Goal: Information Seeking & Learning: Learn about a topic

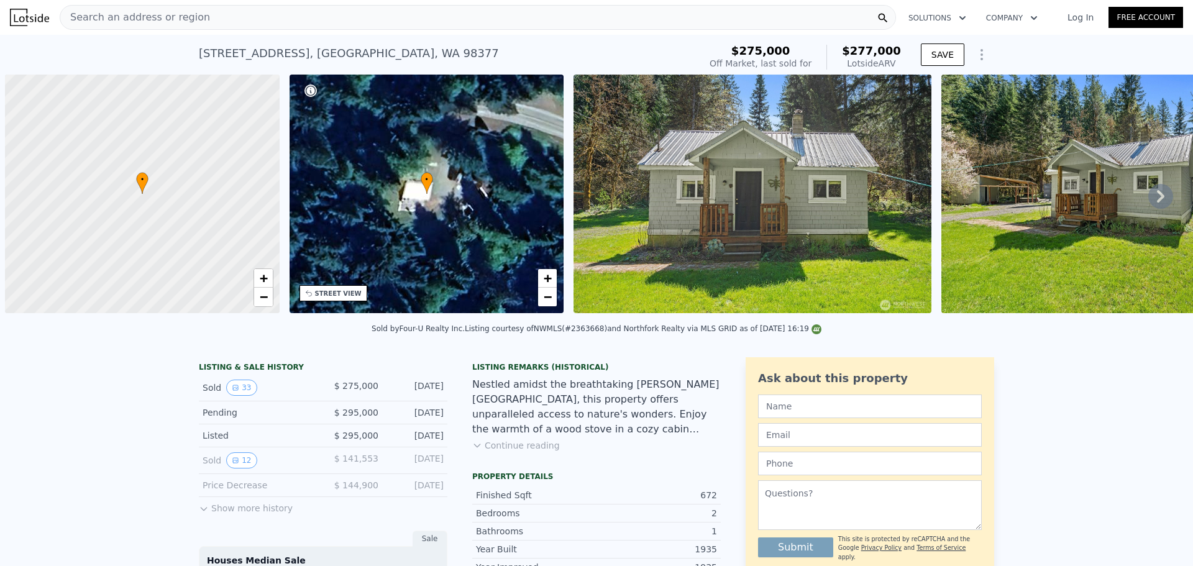
scroll to position [0, 5]
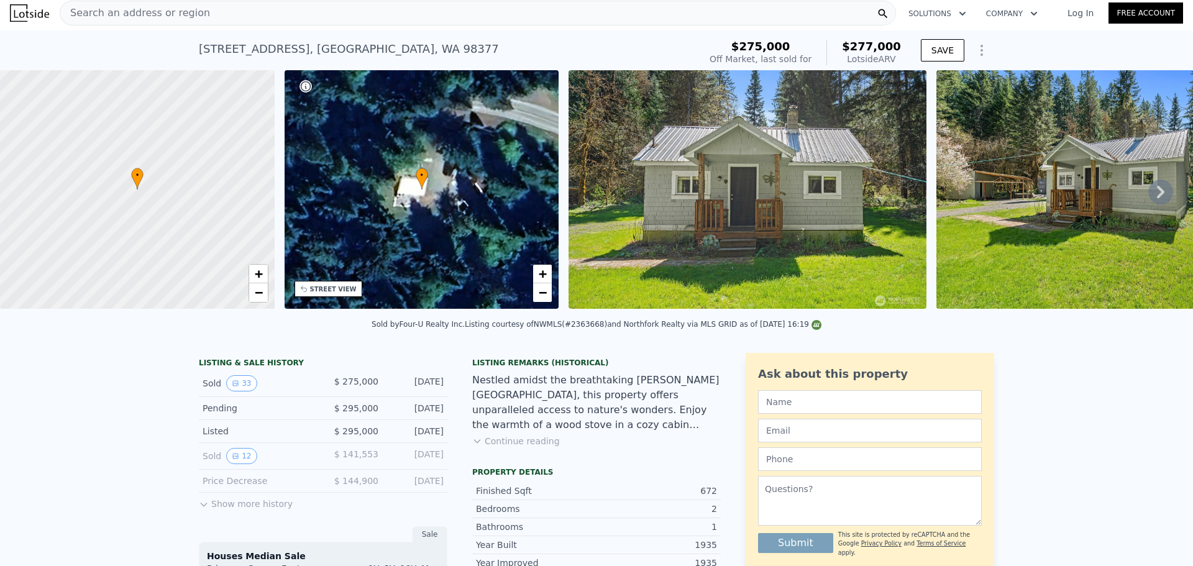
click at [275, 17] on div "Search an address or region" at bounding box center [478, 13] width 836 height 25
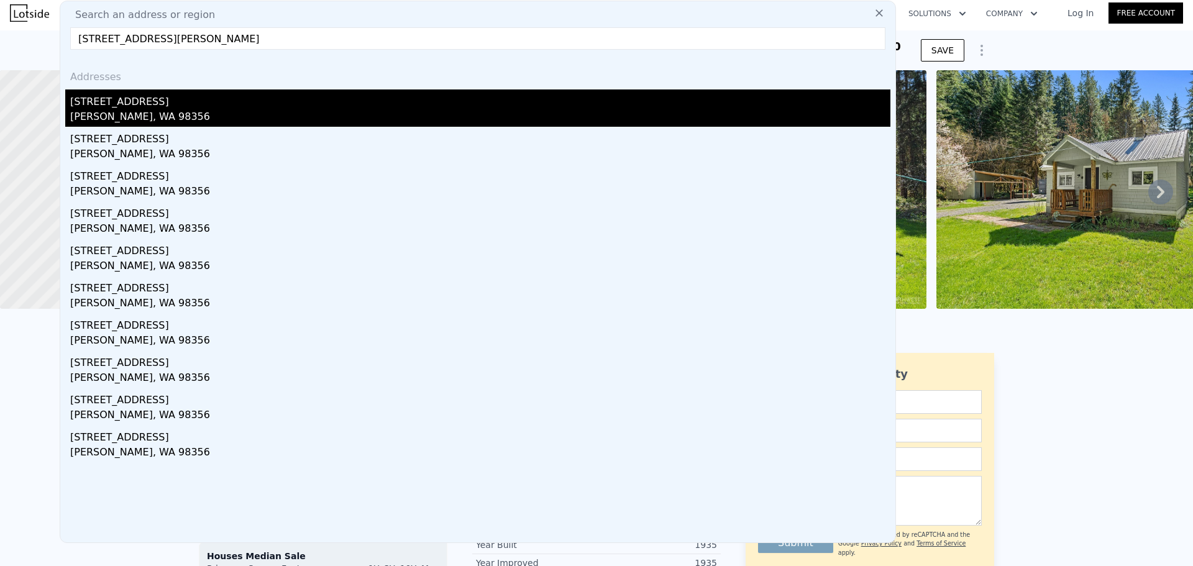
type input "[STREET_ADDRESS][PERSON_NAME]"
click at [165, 107] on div "[STREET_ADDRESS]" at bounding box center [480, 99] width 820 height 20
type input "1"
type input "0.75"
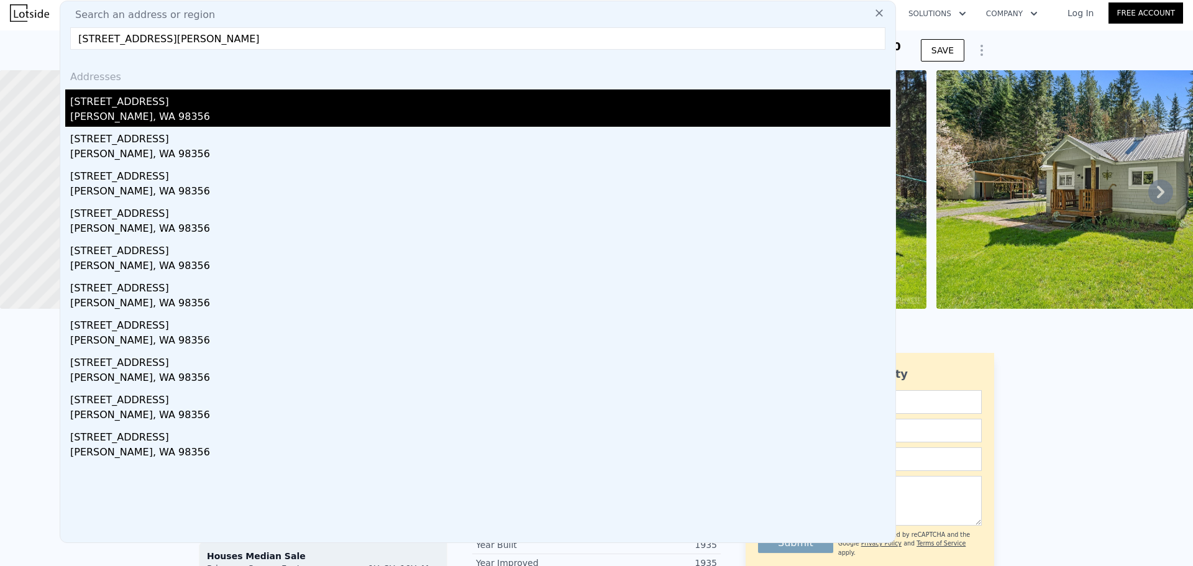
type input "0.75"
type input "512"
type input "1023224"
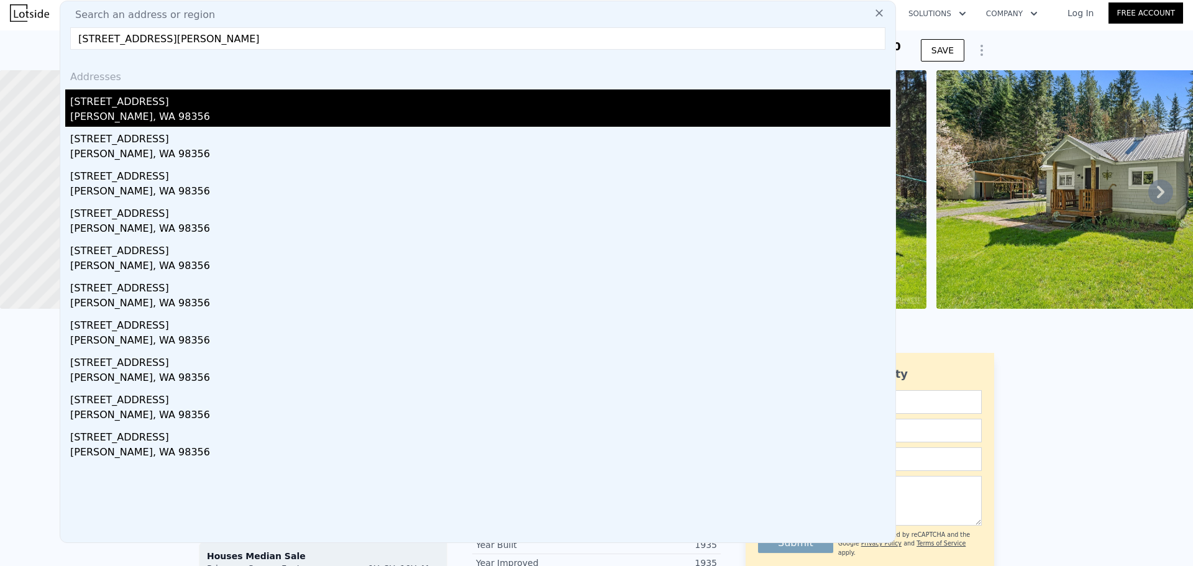
type input "$ 131,000"
type input "5"
type input "$ 30,004"
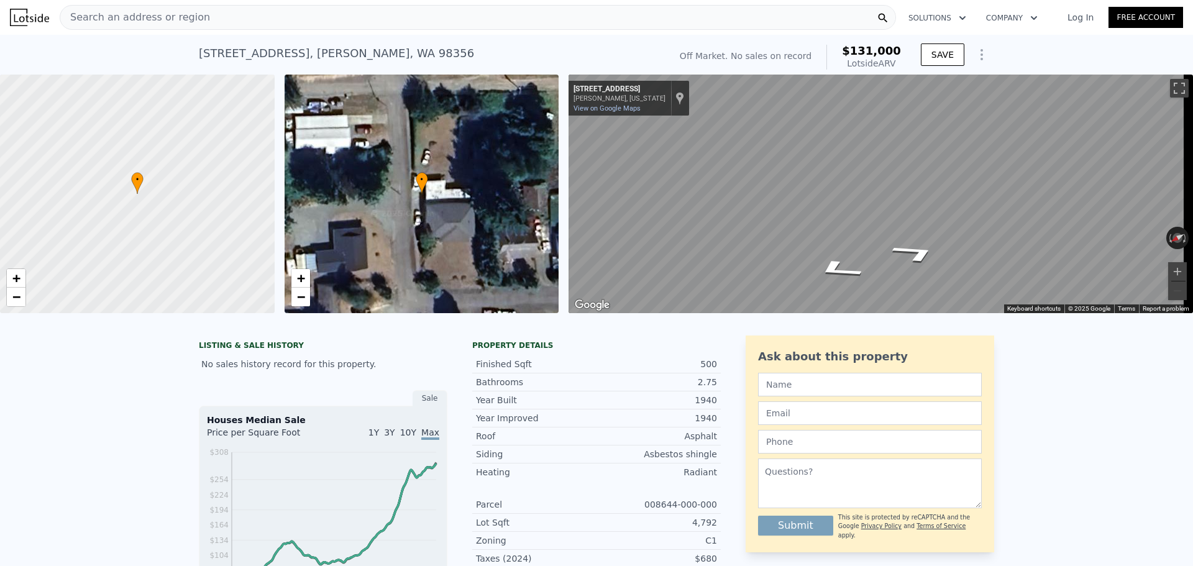
click at [266, 13] on div "Search an address or region" at bounding box center [478, 17] width 836 height 25
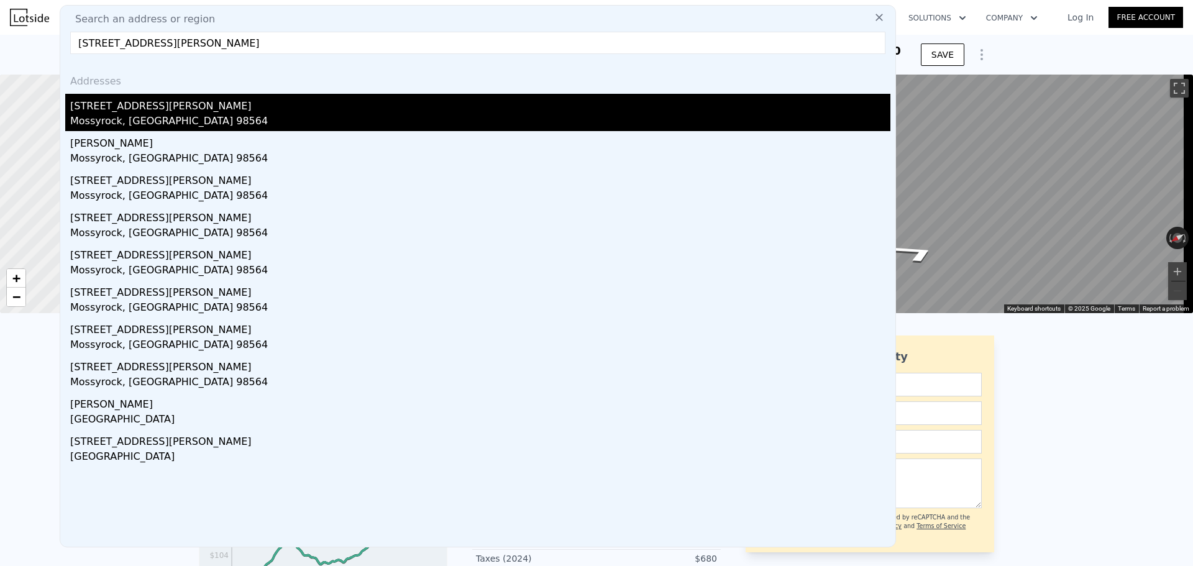
type input "[STREET_ADDRESS][PERSON_NAME]"
click at [193, 111] on div "[STREET_ADDRESS][PERSON_NAME]" at bounding box center [480, 104] width 820 height 20
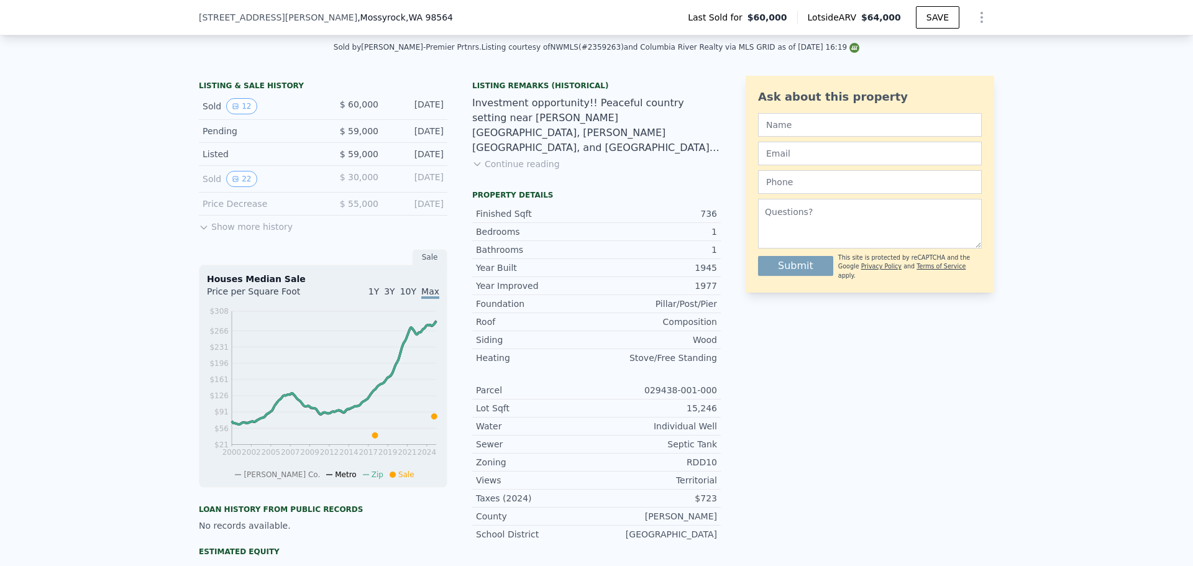
scroll to position [306, 0]
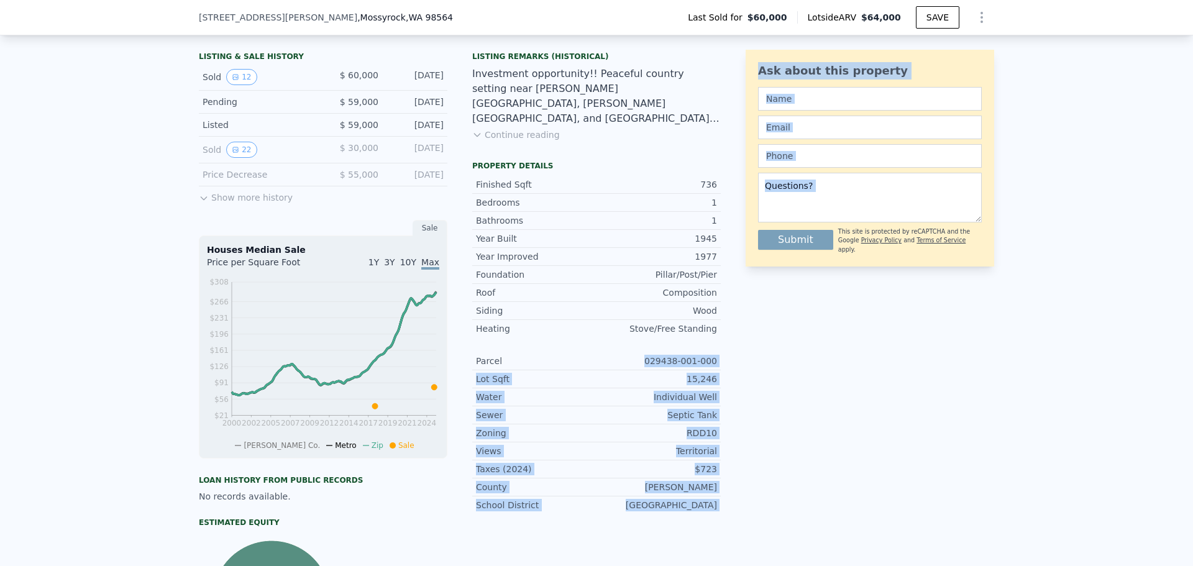
drag, startPoint x: 647, startPoint y: 372, endPoint x: 742, endPoint y: 370, distance: 95.7
click at [742, 370] on div "LISTING & SALE HISTORY Sold 12 $ 60,000 [DATE] Pending $ 59,000 [DATE] Listed $…" at bounding box center [596, 354] width 795 height 615
click at [746, 360] on div "Ask about this property Submit This site is protected by reCAPTCHA and the Goog…" at bounding box center [870, 354] width 249 height 615
click at [705, 365] on div "029438-001-000" at bounding box center [656, 361] width 121 height 12
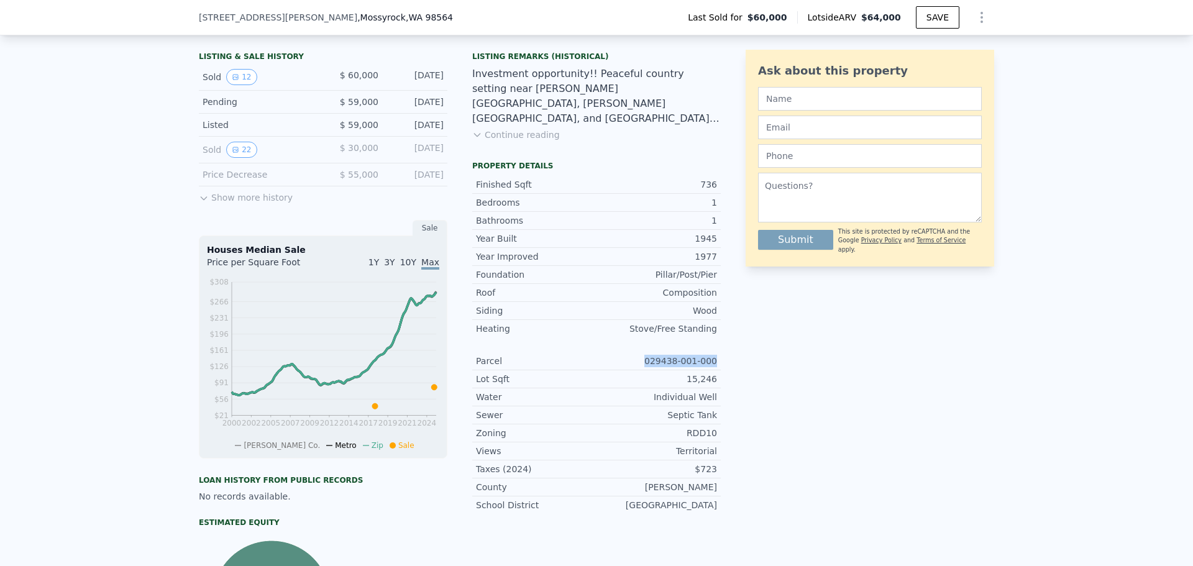
drag, startPoint x: 649, startPoint y: 372, endPoint x: 713, endPoint y: 367, distance: 63.5
click at [713, 367] on div "Parcel 029438-001-000" at bounding box center [596, 361] width 249 height 18
copy div "029438-001-000"
